Goal: Information Seeking & Learning: Learn about a topic

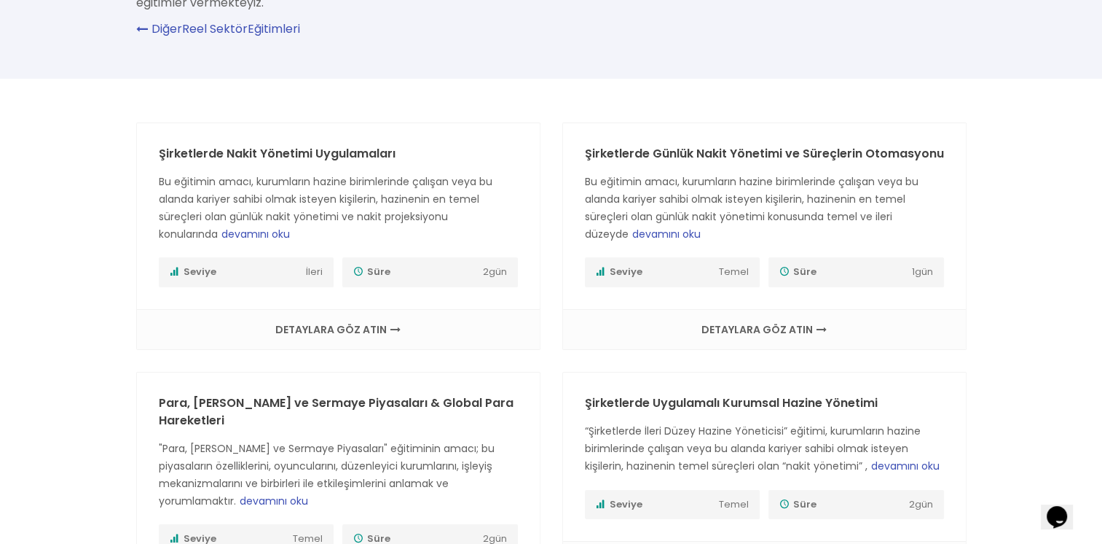
scroll to position [291, 0]
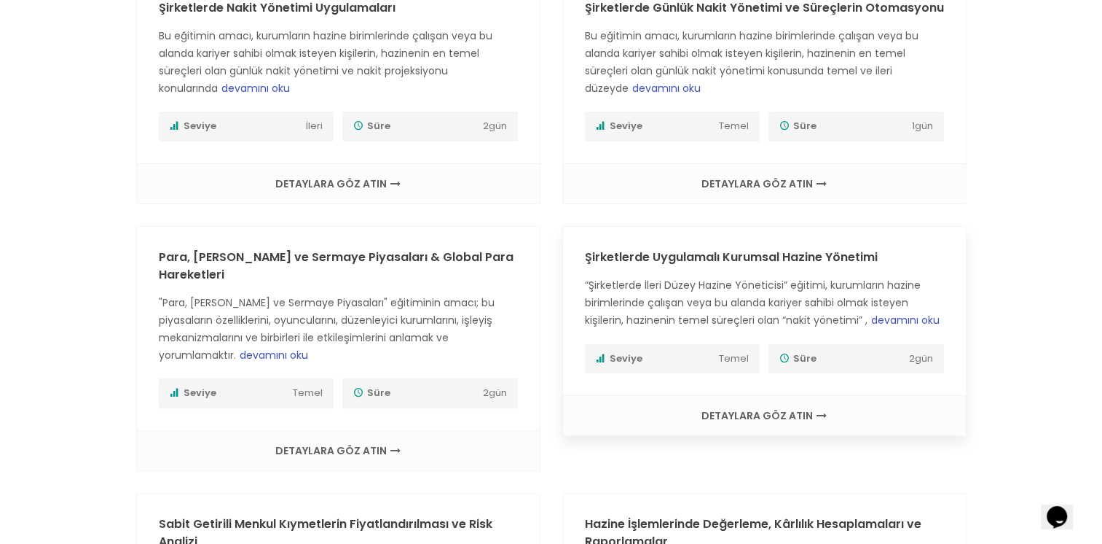
click at [734, 261] on link "Şirketlerde Uygulamalı Kurumsal Hazine Yönetimi" at bounding box center [731, 256] width 293 height 17
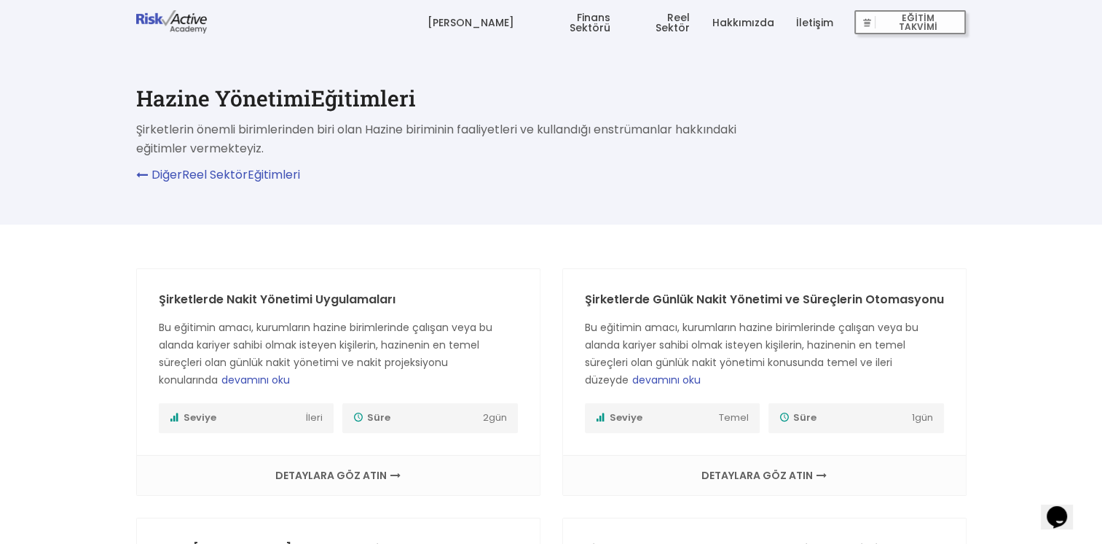
click at [765, 25] on link "Hakkımızda" at bounding box center [743, 23] width 62 height 44
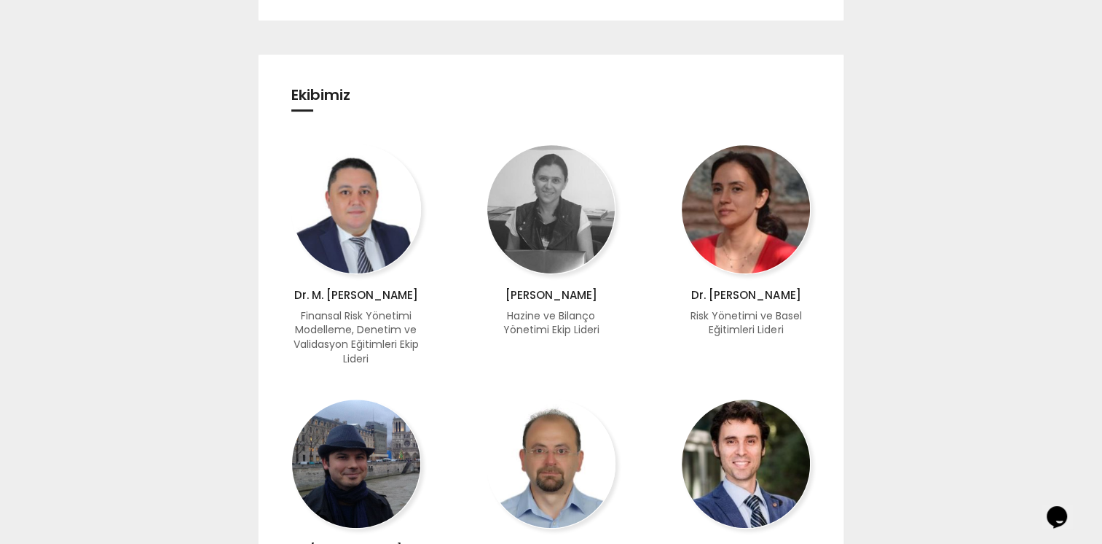
scroll to position [947, 0]
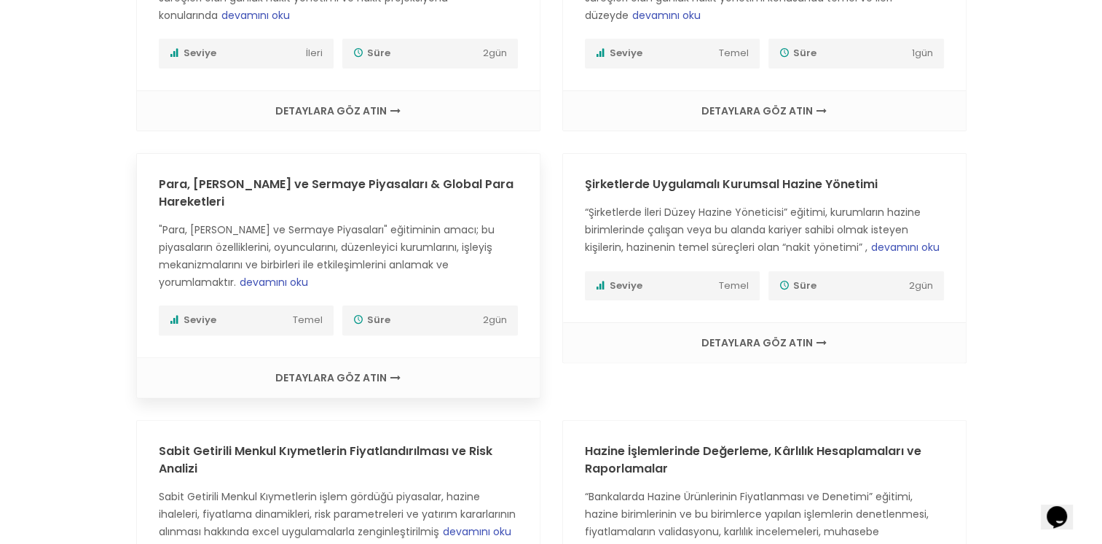
scroll to position [510, 0]
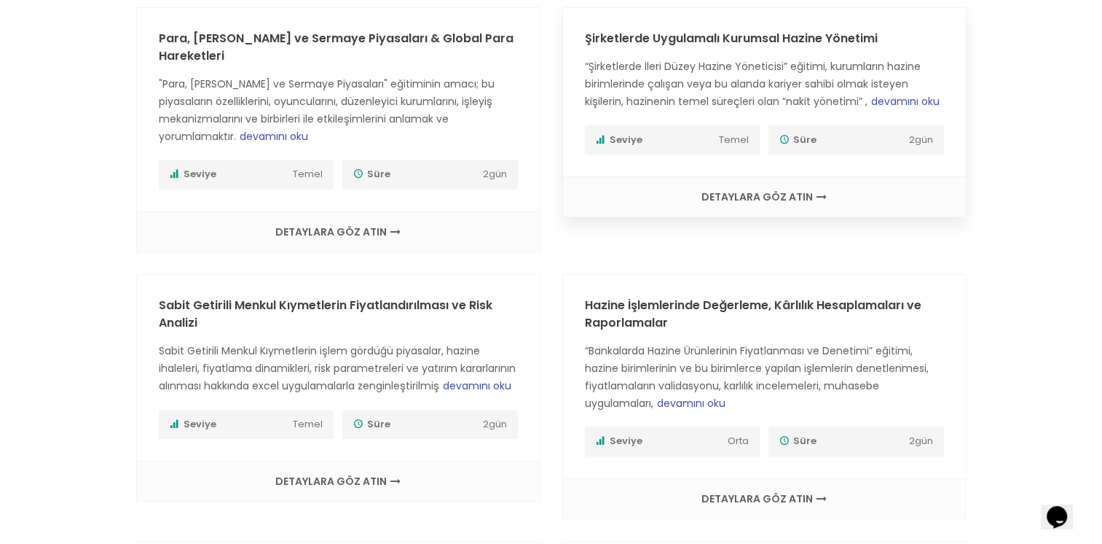
click at [705, 196] on span "DETAYLARA GÖZ ATIN" at bounding box center [765, 197] width 374 height 10
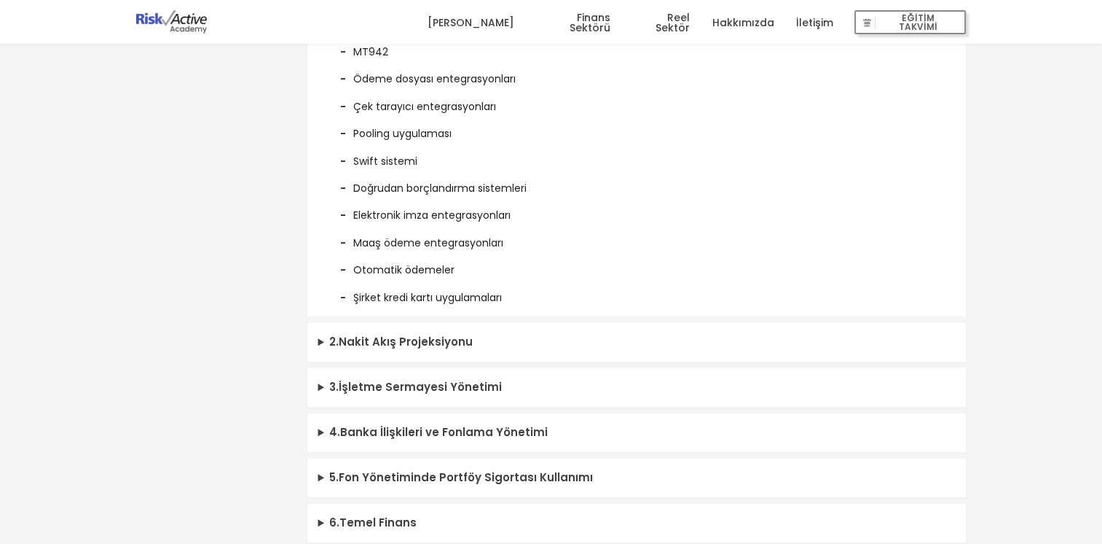
scroll to position [1020, 0]
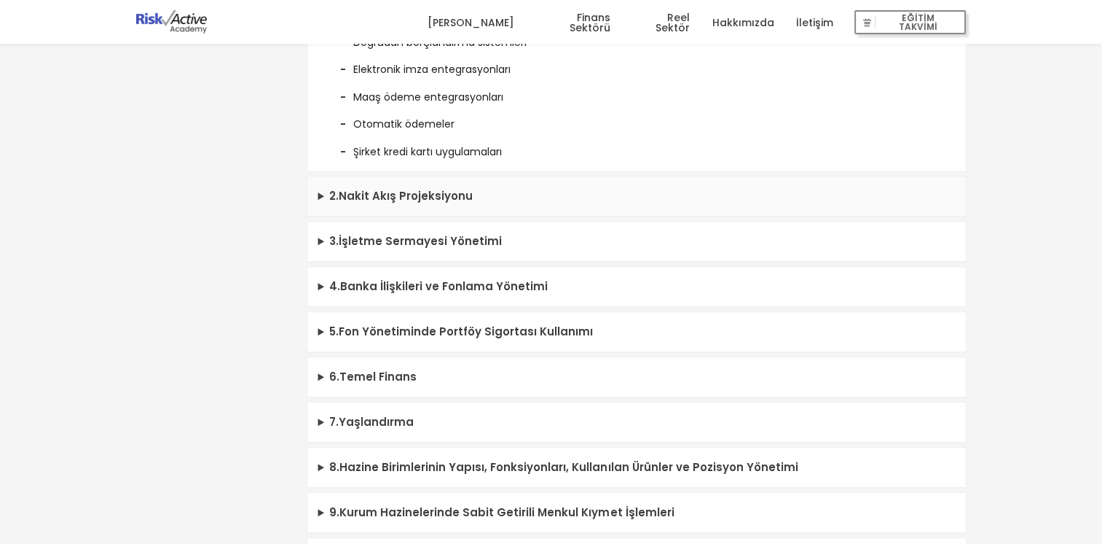
click at [406, 194] on summary "2 . Nakit Akış Projeksiyonu" at bounding box center [636, 196] width 659 height 40
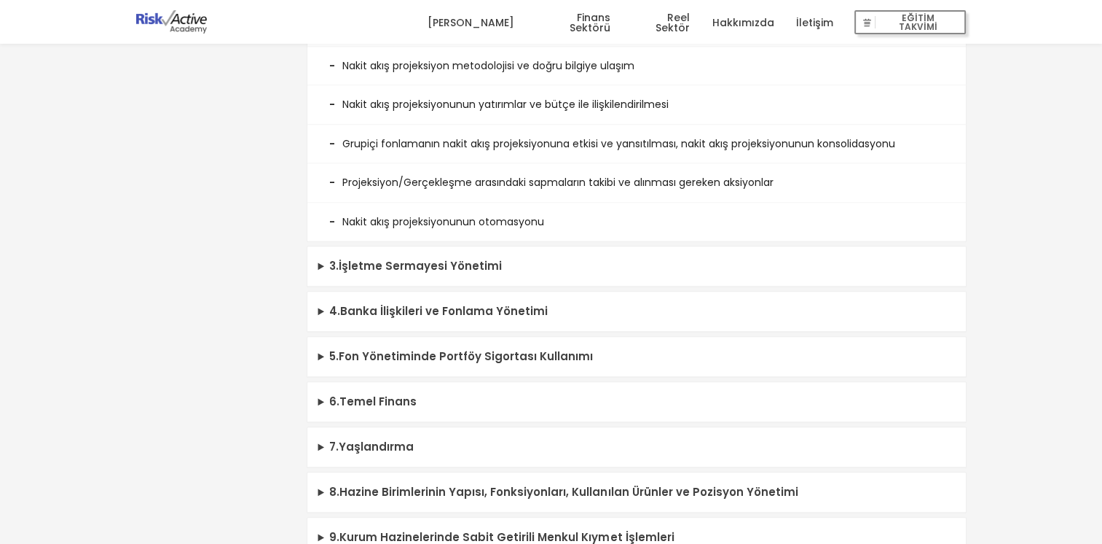
scroll to position [1530, 0]
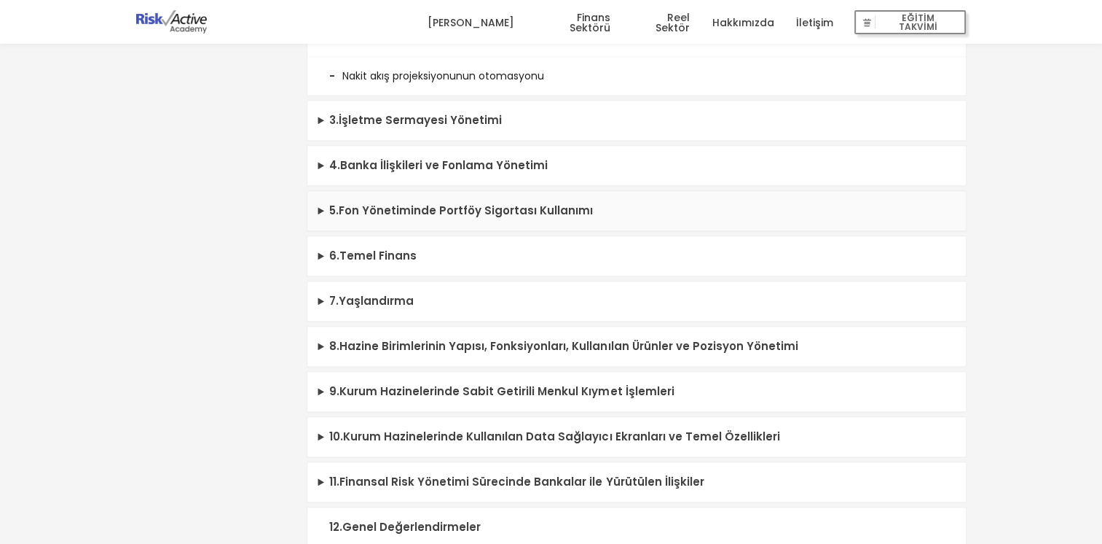
click at [403, 198] on summary "5 . Fon Yönetiminde Portföy Sigortası Kullanımı" at bounding box center [636, 211] width 659 height 40
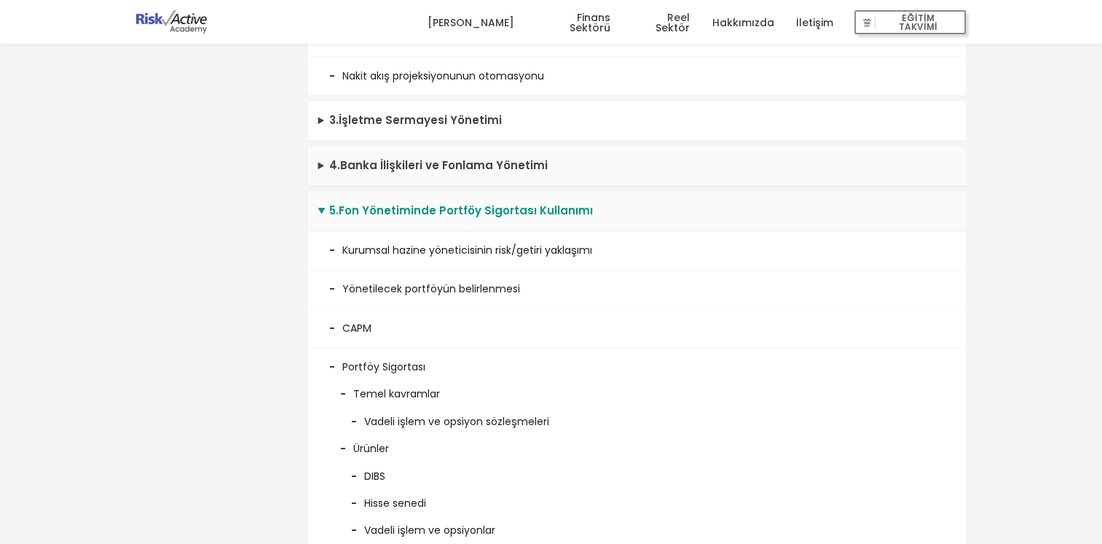
click at [419, 159] on summary "4 . Banka İlişkileri ve Fonlama Yönetimi" at bounding box center [636, 166] width 659 height 40
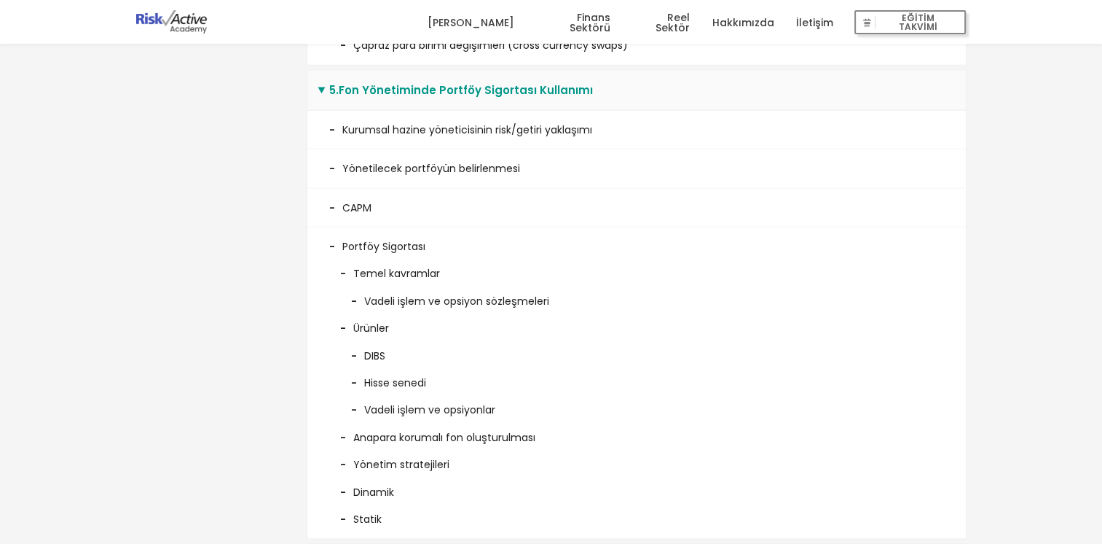
scroll to position [2696, 0]
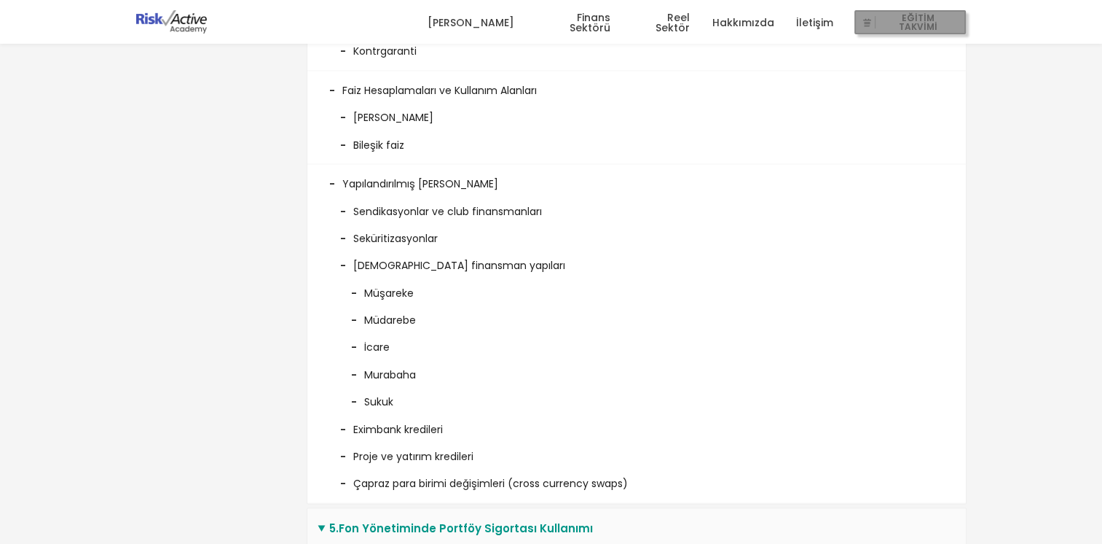
click at [903, 28] on span "EĞİTİM TAKVİMİ" at bounding box center [918, 22] width 85 height 20
